Goal: Register for event/course

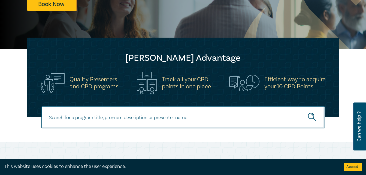
scroll to position [134, 0]
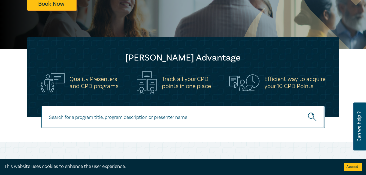
click at [210, 118] on input at bounding box center [183, 117] width 284 height 22
type input "owner-builder"
click at [301, 109] on button "submit" at bounding box center [313, 117] width 24 height 17
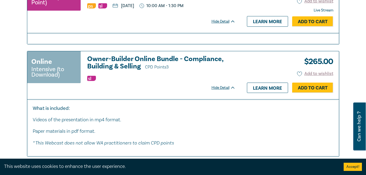
scroll to position [287, 0]
